Goal: Task Accomplishment & Management: Manage account settings

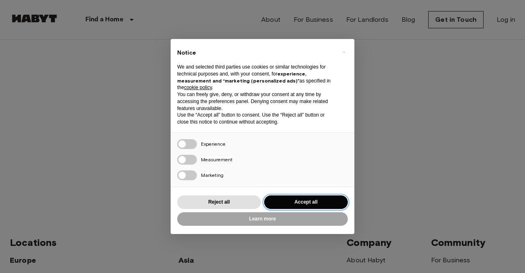
click at [306, 203] on button "Accept all" at bounding box center [306, 202] width 84 height 14
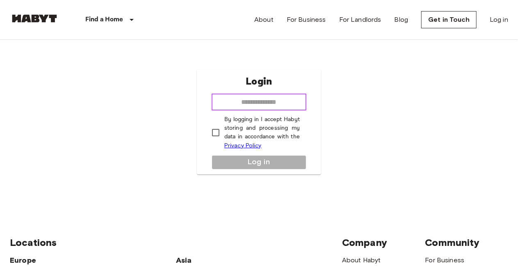
click at [279, 102] on input "email" at bounding box center [259, 102] width 95 height 16
type input "**********"
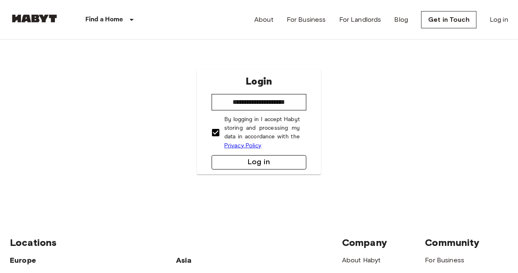
click at [262, 160] on button "Log in" at bounding box center [259, 162] width 95 height 14
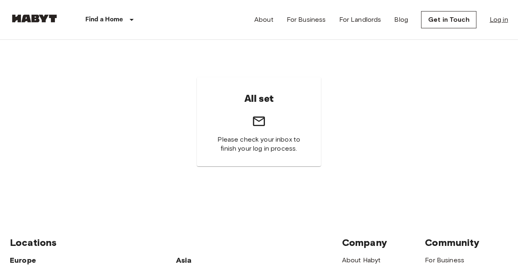
click at [505, 18] on link "Log in" at bounding box center [499, 20] width 18 height 10
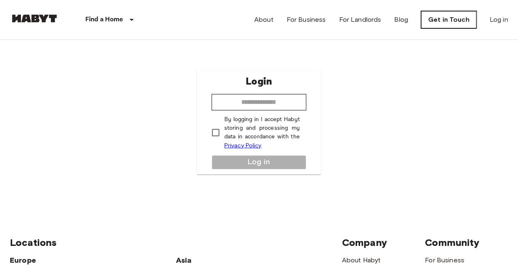
click at [442, 25] on link "Get in Touch" at bounding box center [448, 19] width 55 height 17
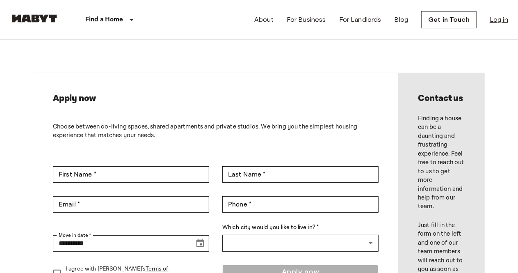
click at [496, 19] on link "Log in" at bounding box center [499, 20] width 18 height 10
